Goal: Communication & Community: Answer question/provide support

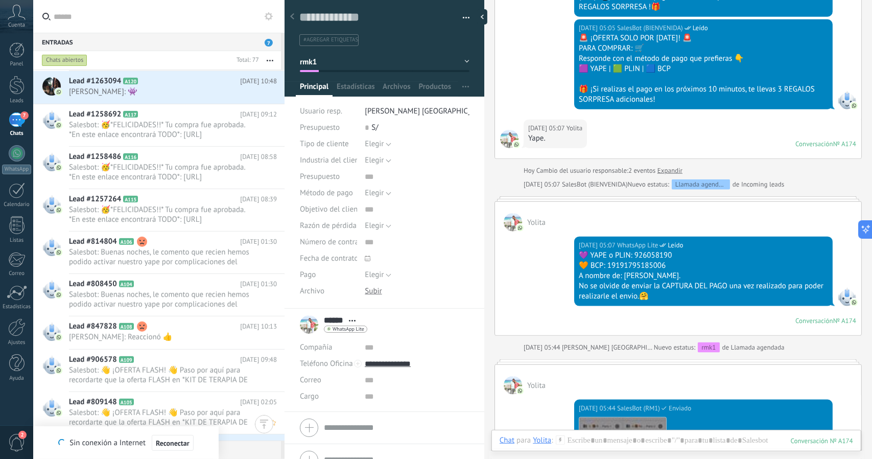
scroll to position [3070, 0]
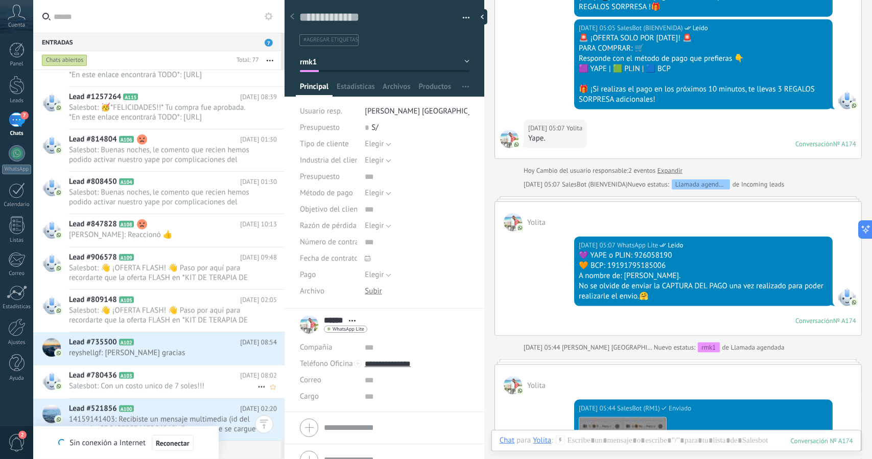
click at [149, 374] on h2 "Lead #780436 A103" at bounding box center [154, 375] width 171 height 10
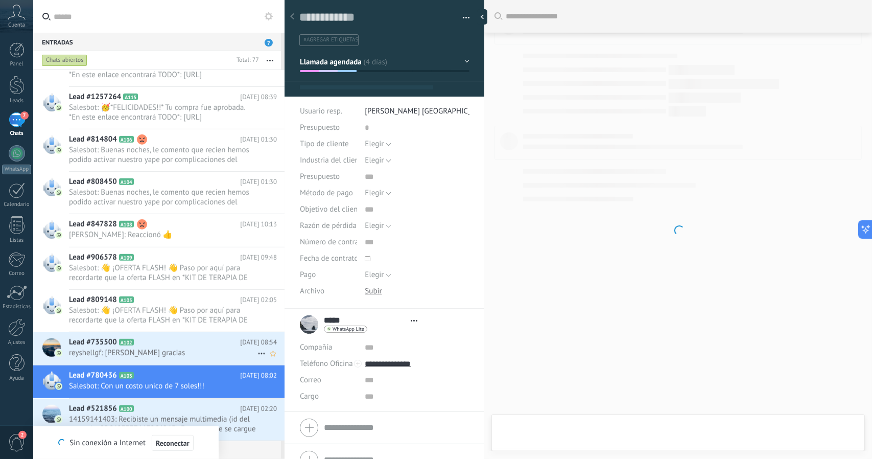
scroll to position [15, 0]
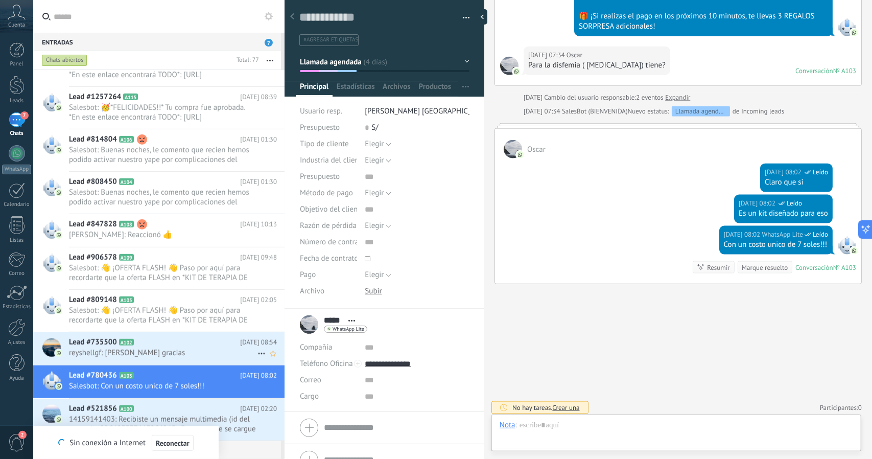
click at [177, 348] on span "reyshellgf: [PERSON_NAME] gracias" at bounding box center [163, 353] width 188 height 10
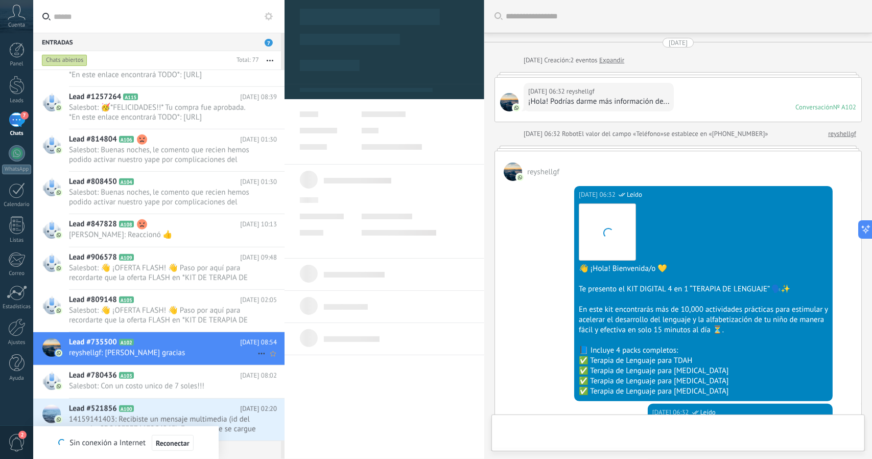
type textarea "**********"
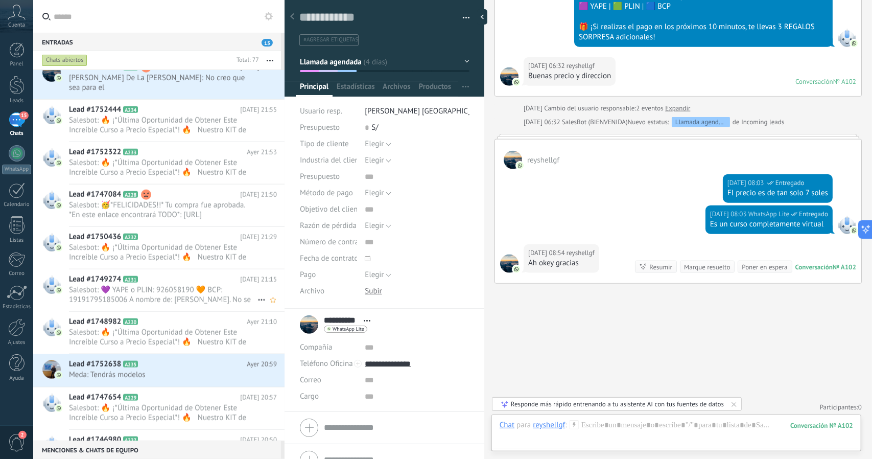
scroll to position [766, 0]
